Goal: Information Seeking & Learning: Learn about a topic

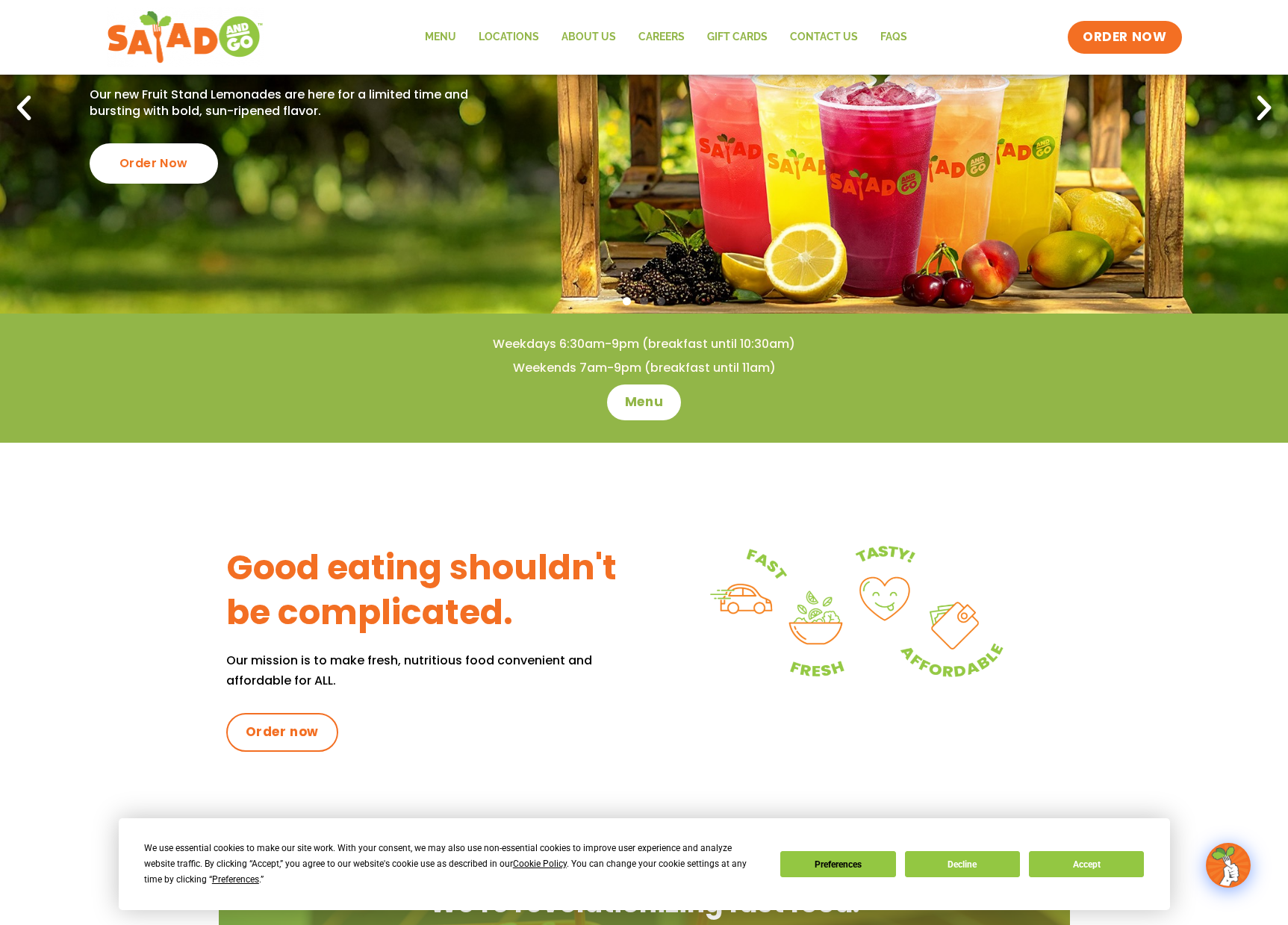
scroll to position [224, 0]
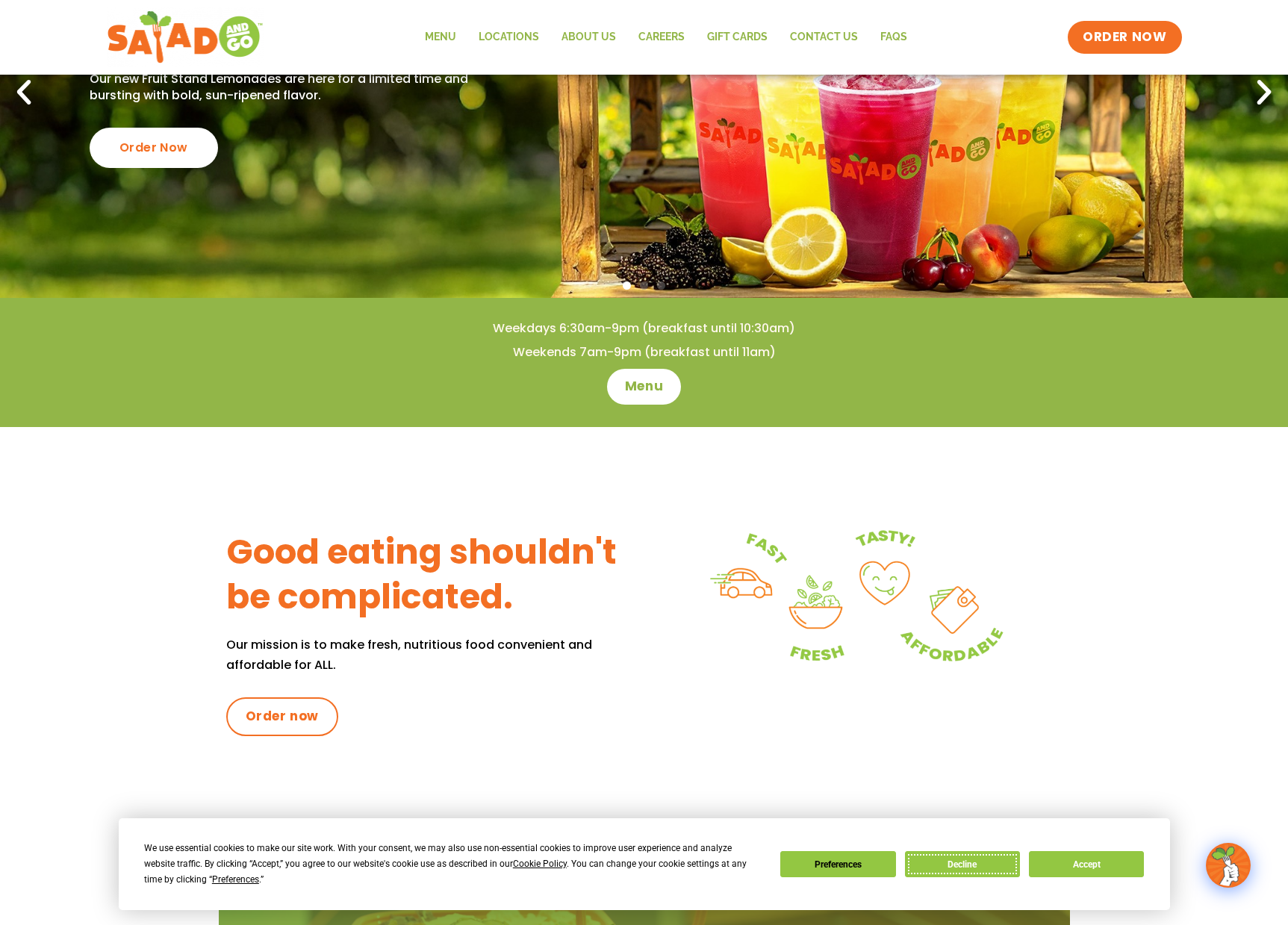
click at [974, 863] on button "Decline" at bounding box center [962, 865] width 115 height 26
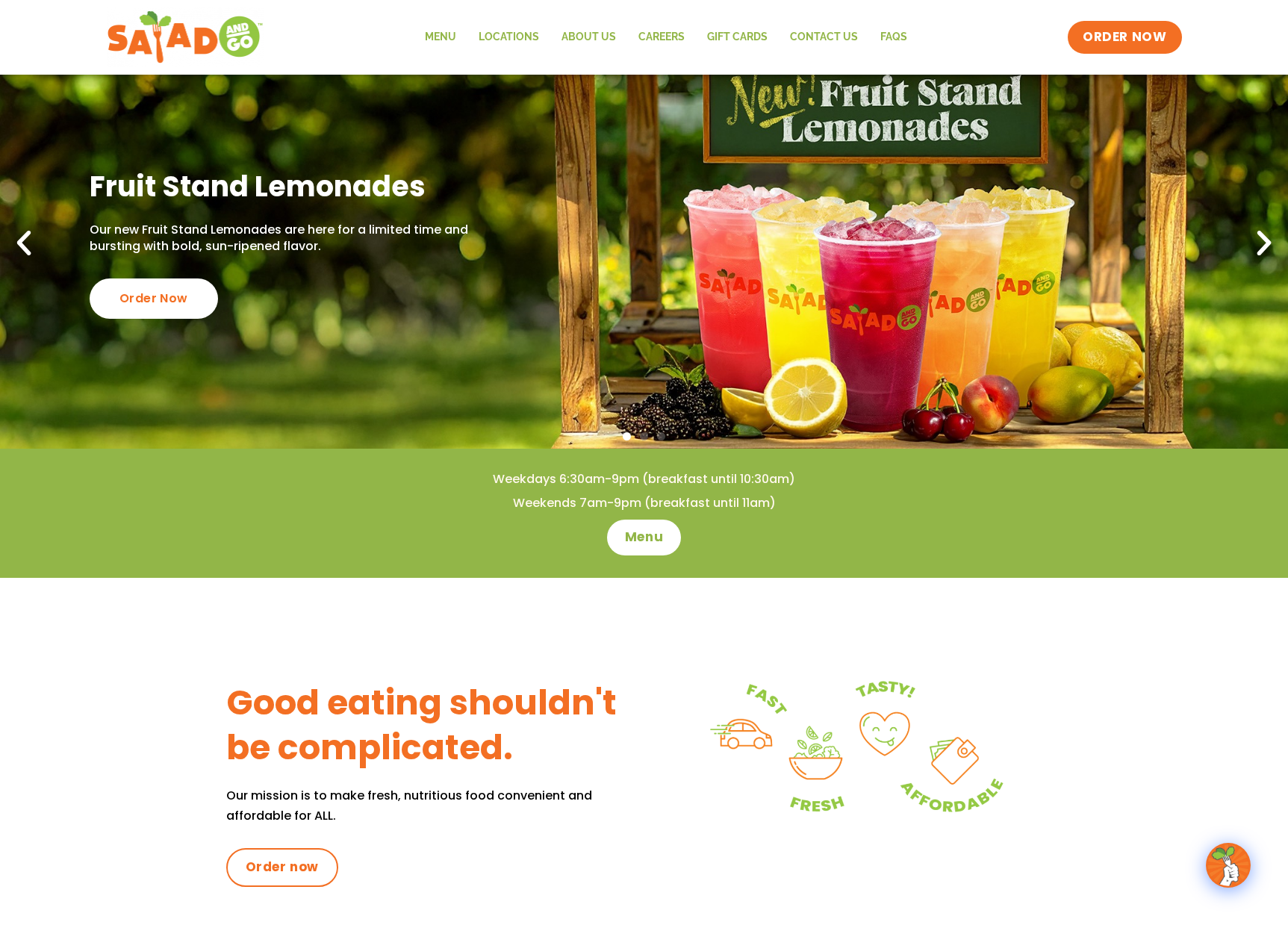
scroll to position [0, 0]
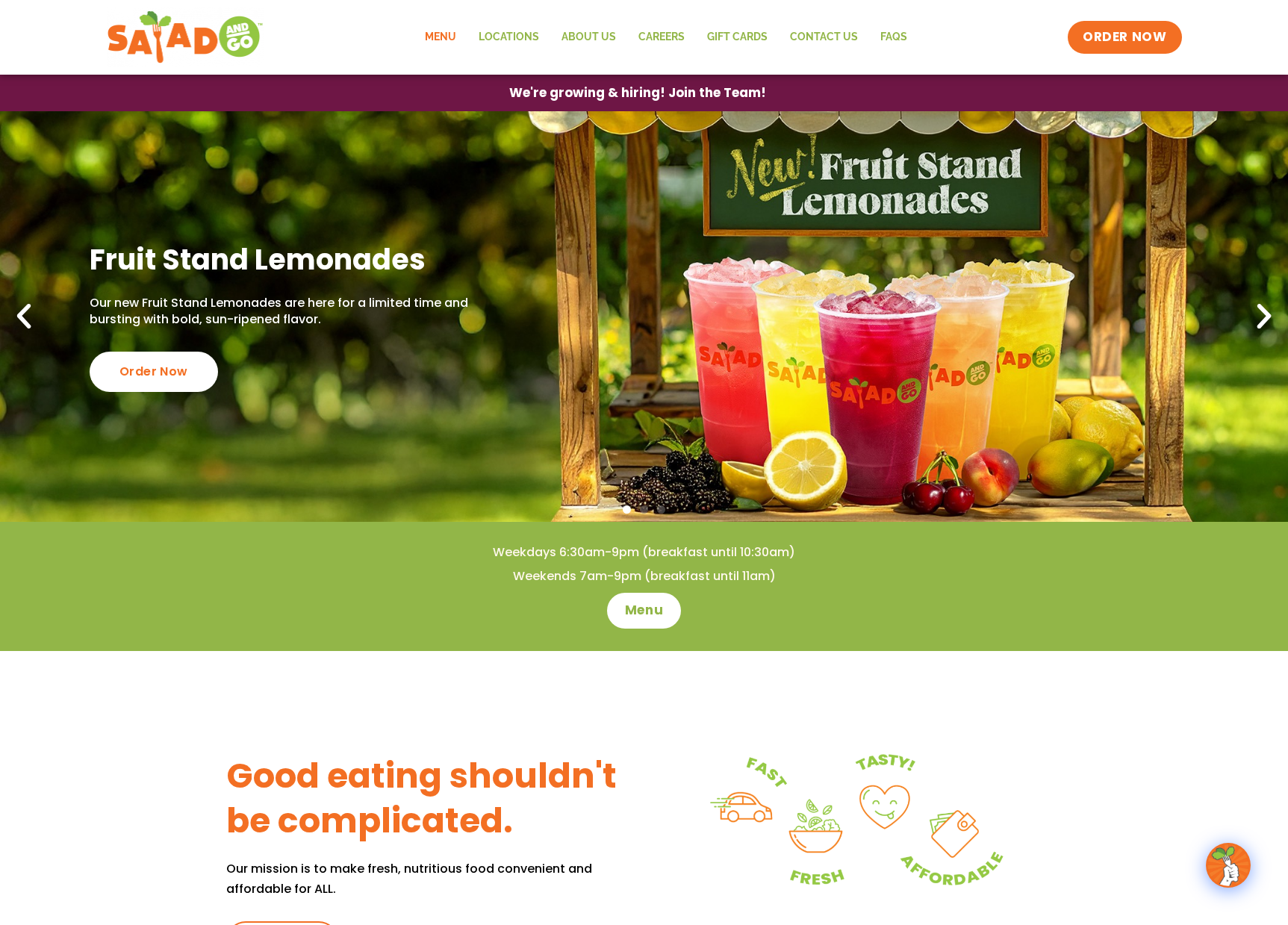
click at [455, 37] on link "Menu" at bounding box center [440, 37] width 53 height 34
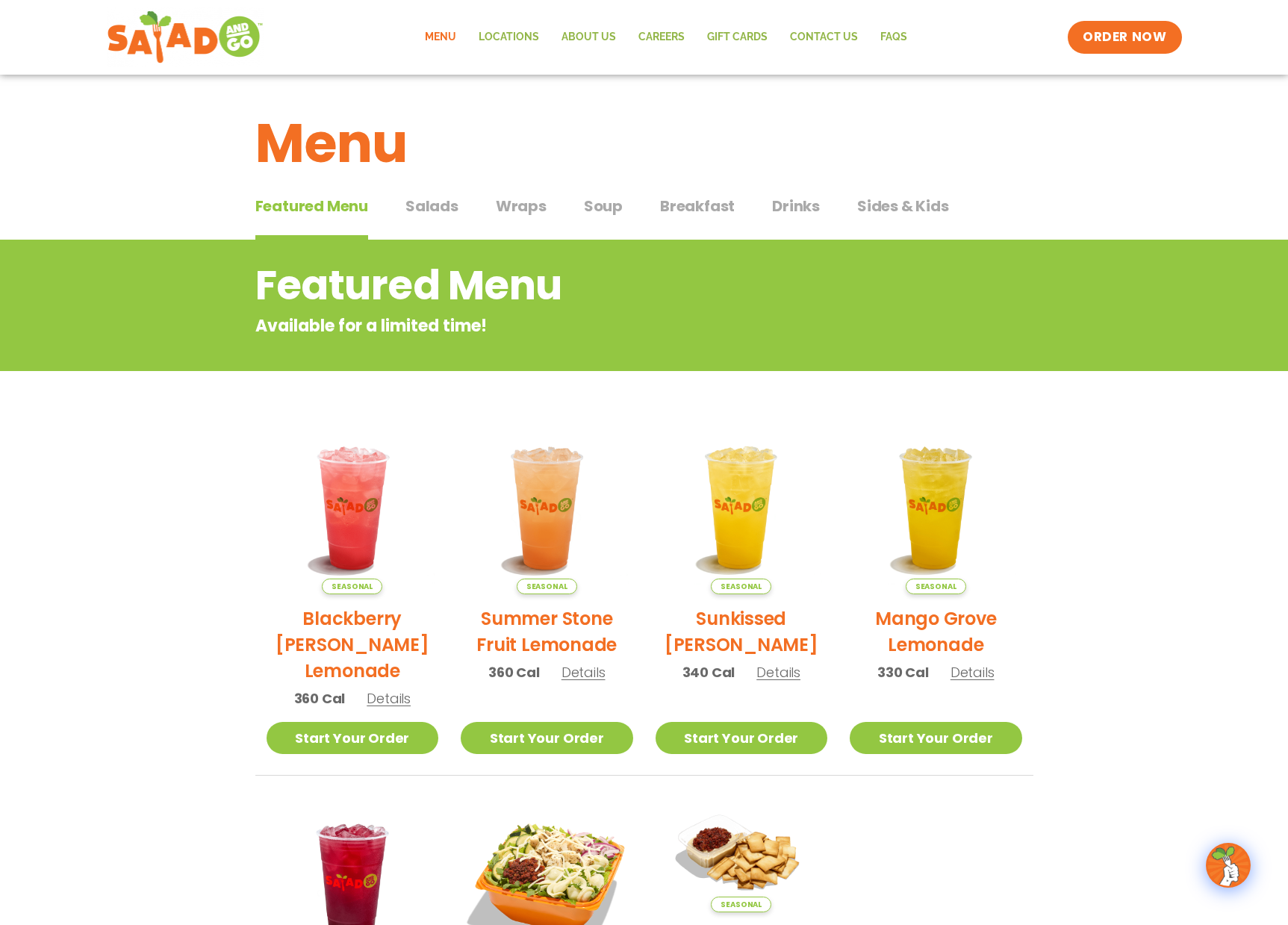
click at [668, 204] on span "Breakfast" at bounding box center [697, 206] width 74 height 22
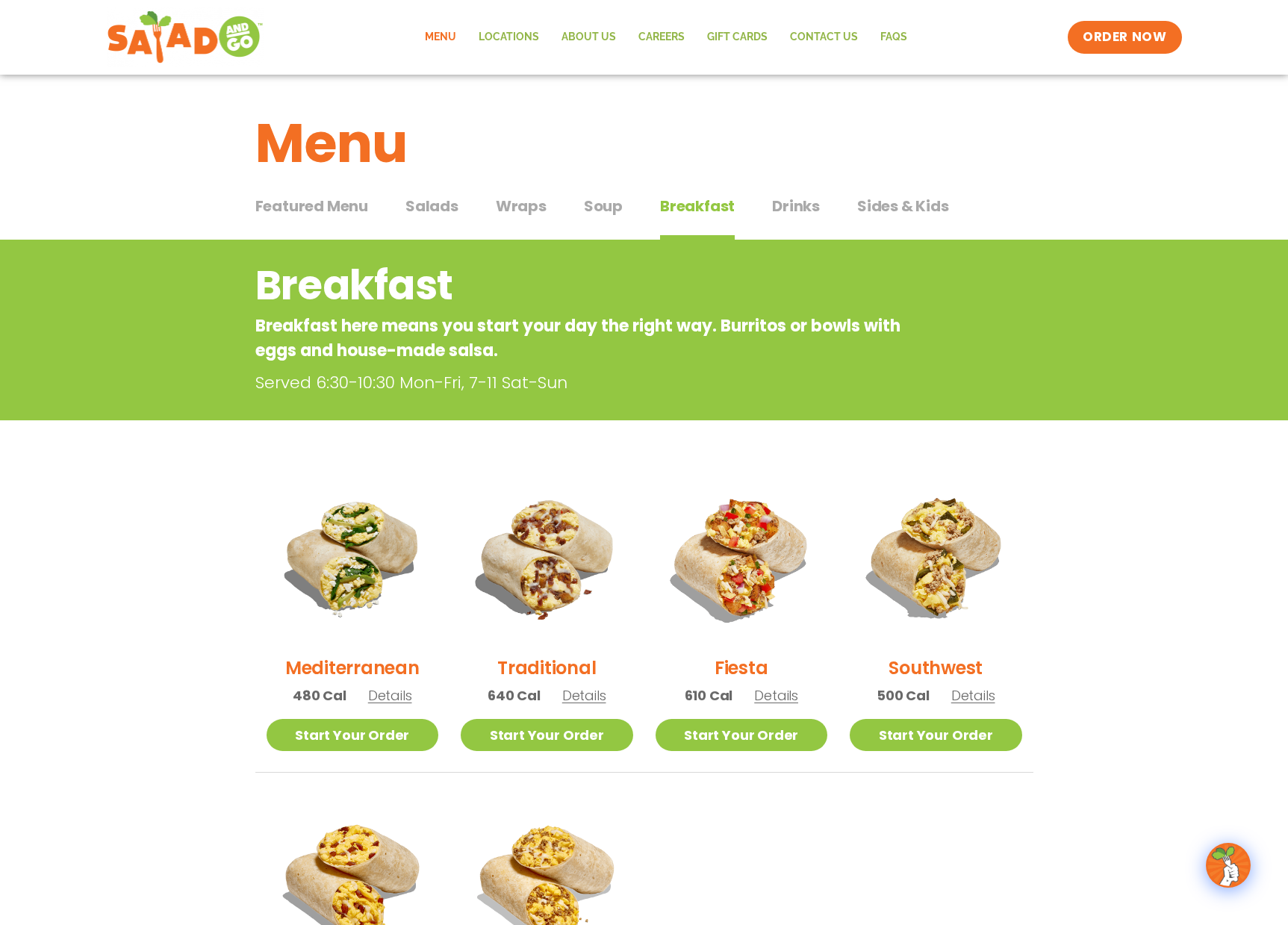
click at [946, 670] on h2 "Southwest" at bounding box center [936, 668] width 94 height 26
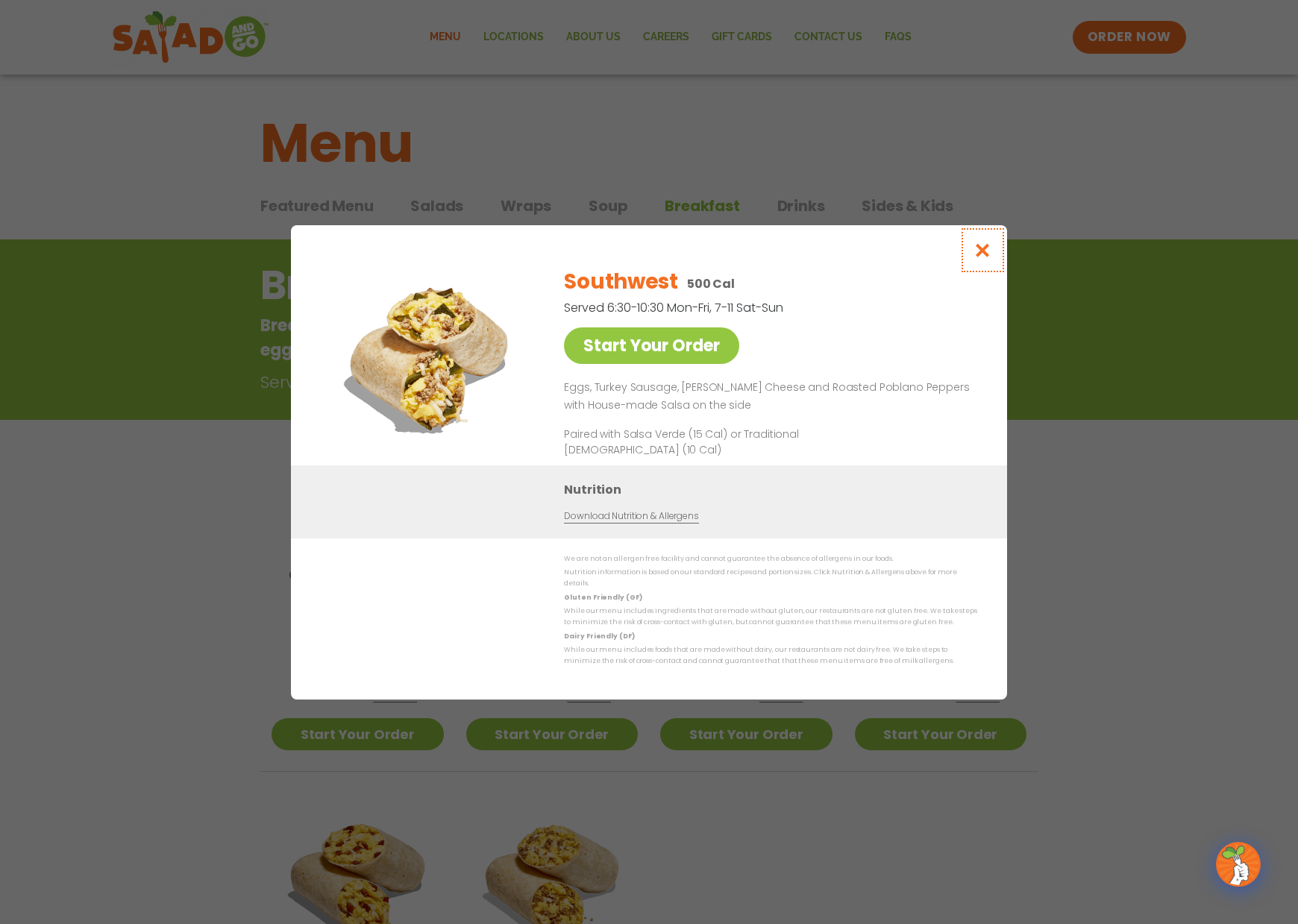
click at [988, 248] on icon "Close modal" at bounding box center [983, 250] width 19 height 15
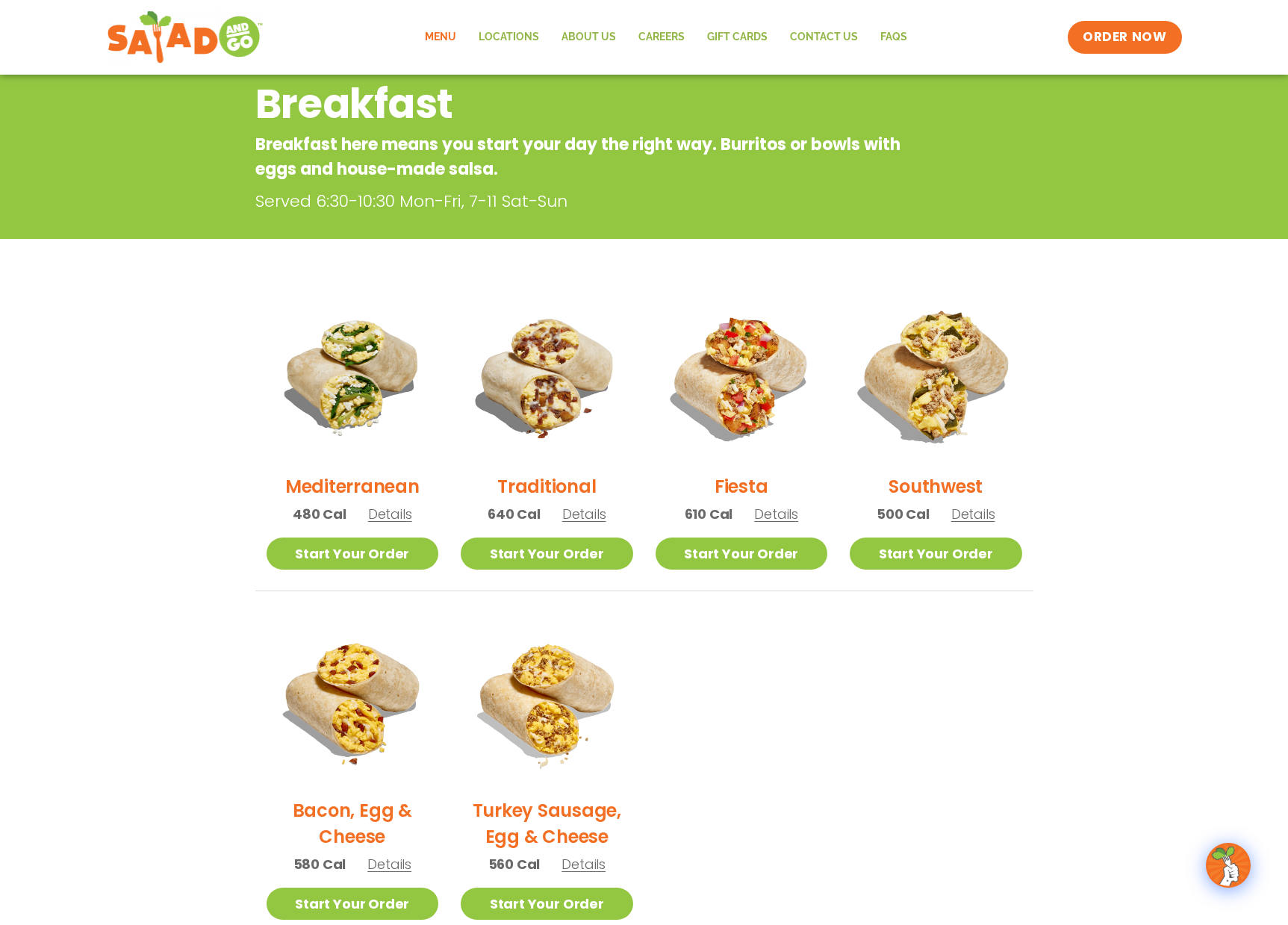
scroll to position [198, 0]
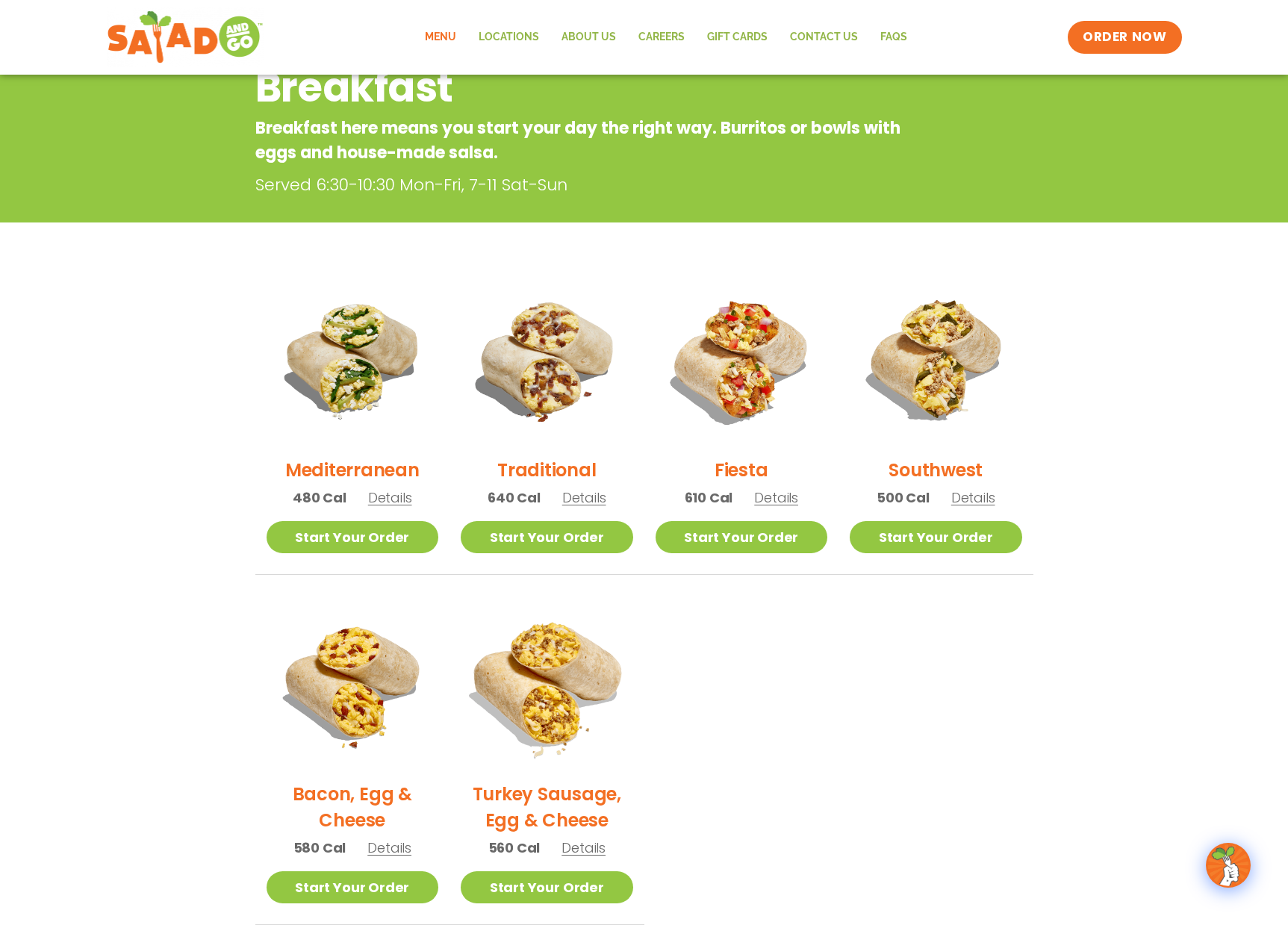
click at [547, 725] on img at bounding box center [546, 683] width 202 height 202
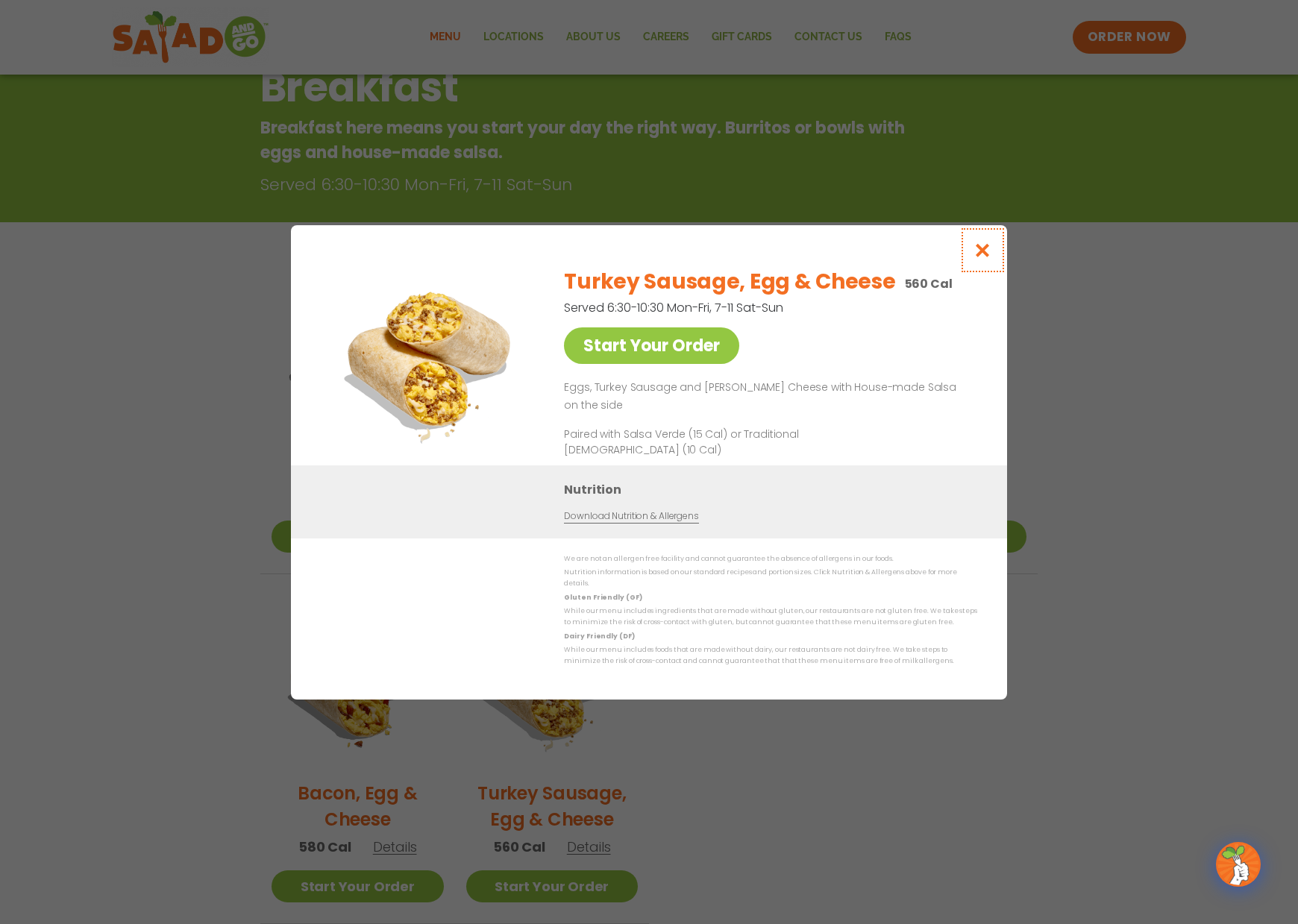
click at [983, 258] on icon "Close modal" at bounding box center [983, 250] width 19 height 15
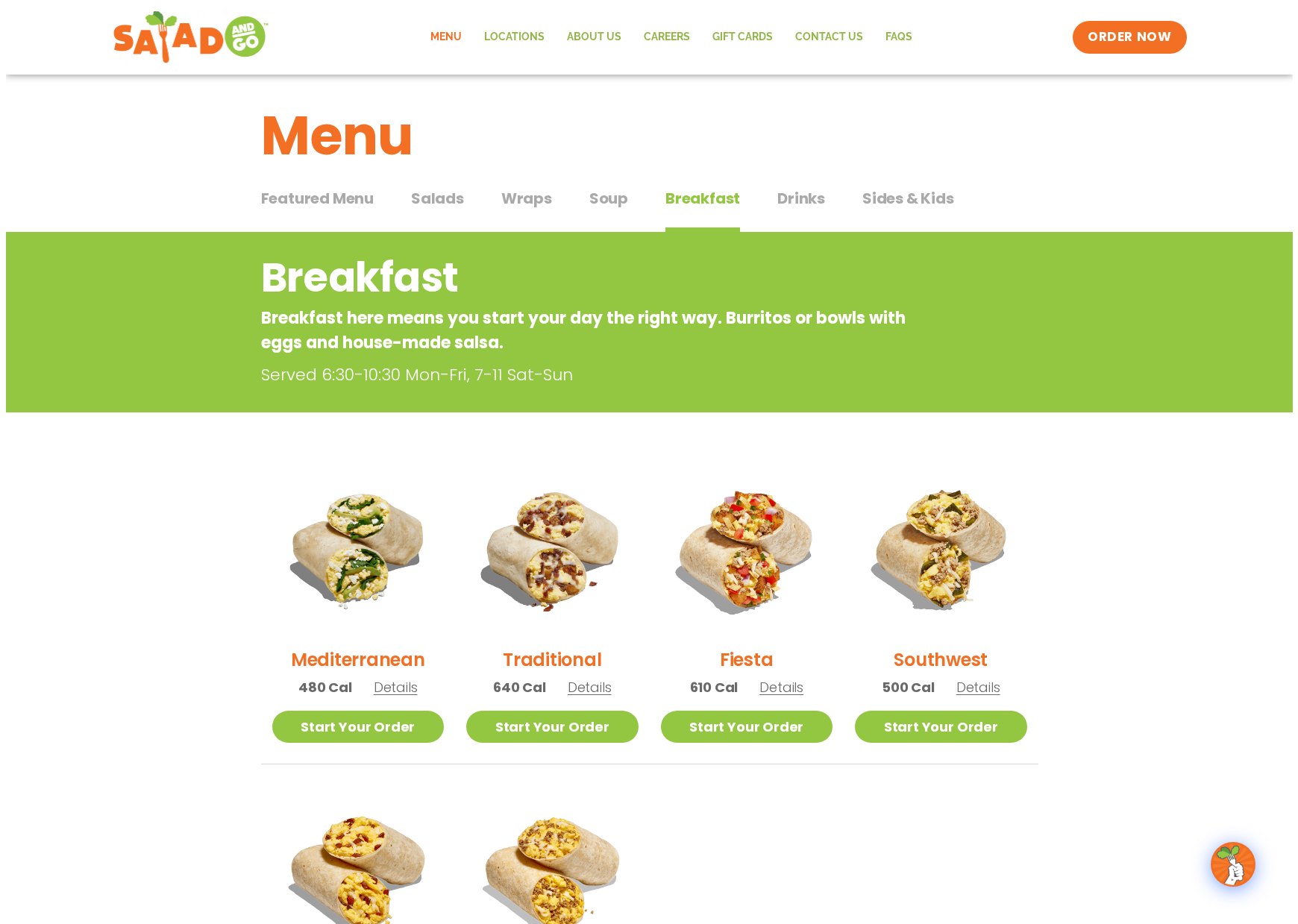
scroll to position [0, 0]
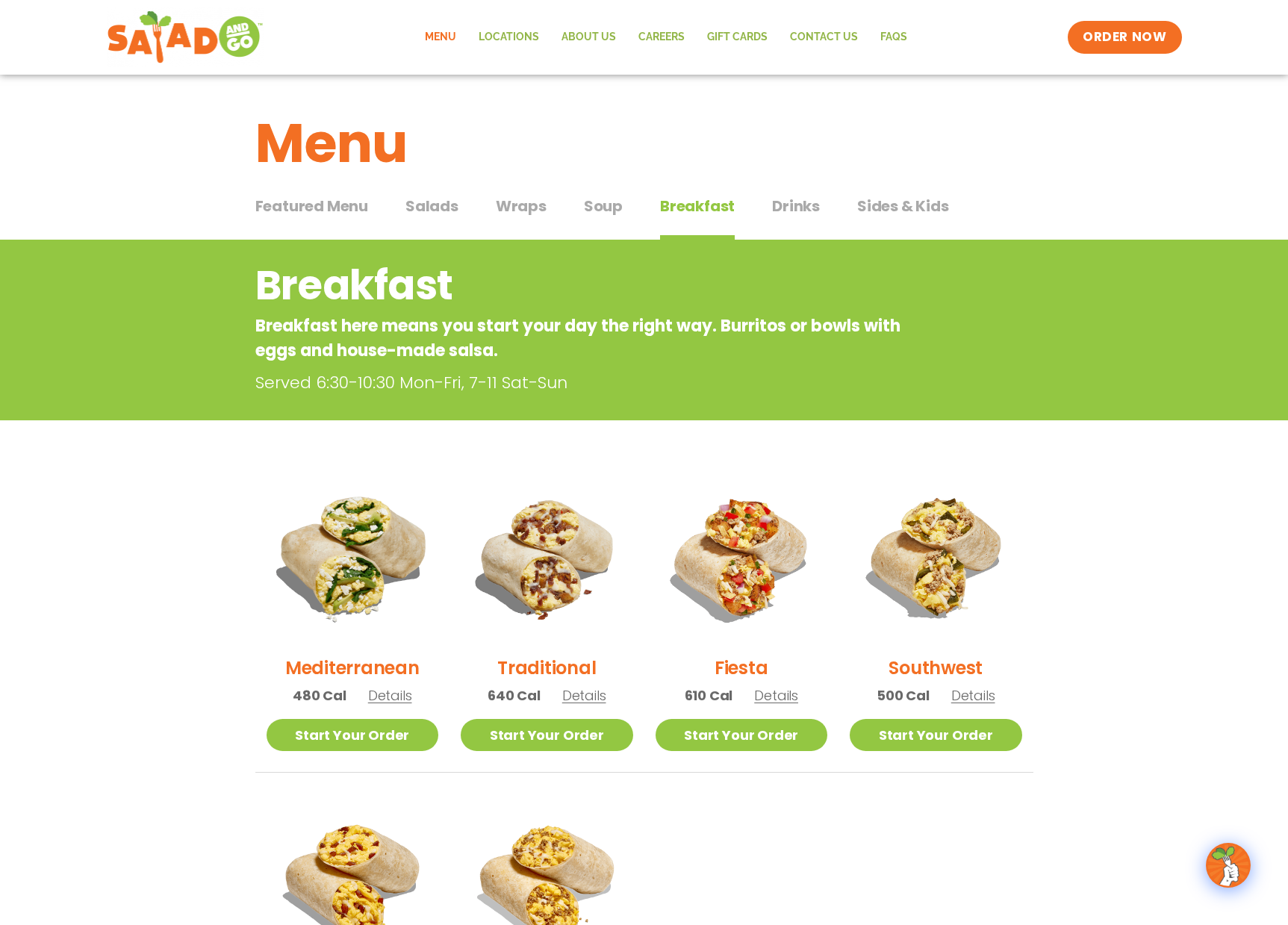
click at [341, 589] on img at bounding box center [351, 557] width 202 height 202
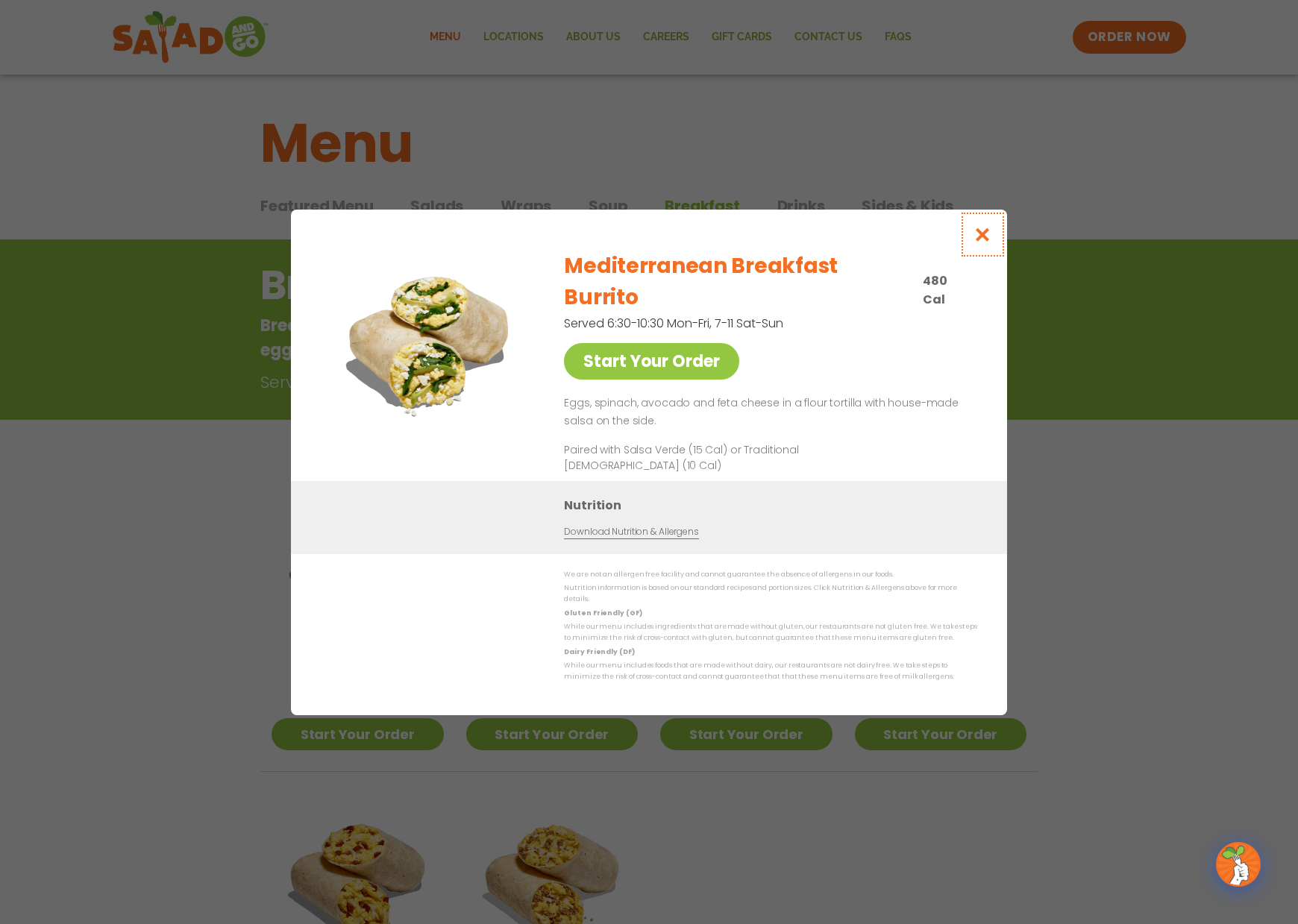
click at [978, 242] on icon "Close modal" at bounding box center [983, 234] width 19 height 15
